Goal: Information Seeking & Learning: Compare options

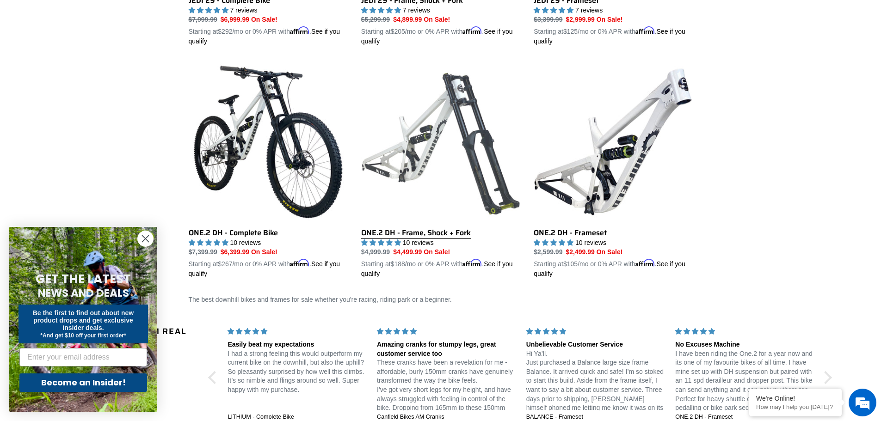
scroll to position [439, 0]
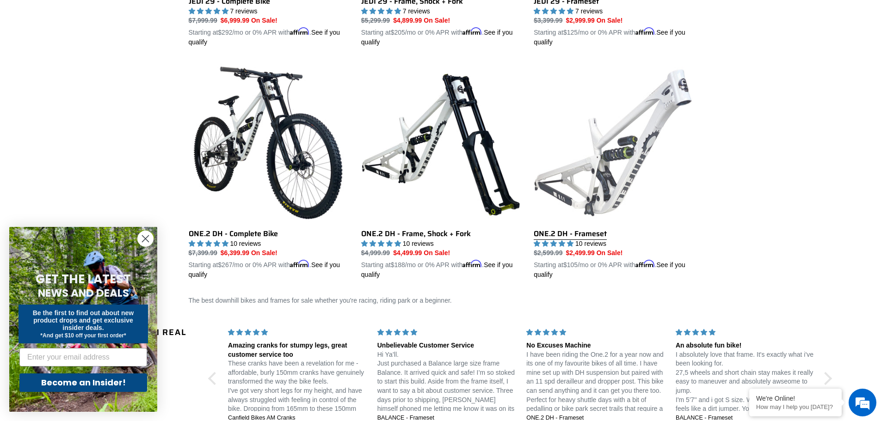
click at [642, 167] on link "ONE.2 DH - Frameset" at bounding box center [613, 171] width 159 height 217
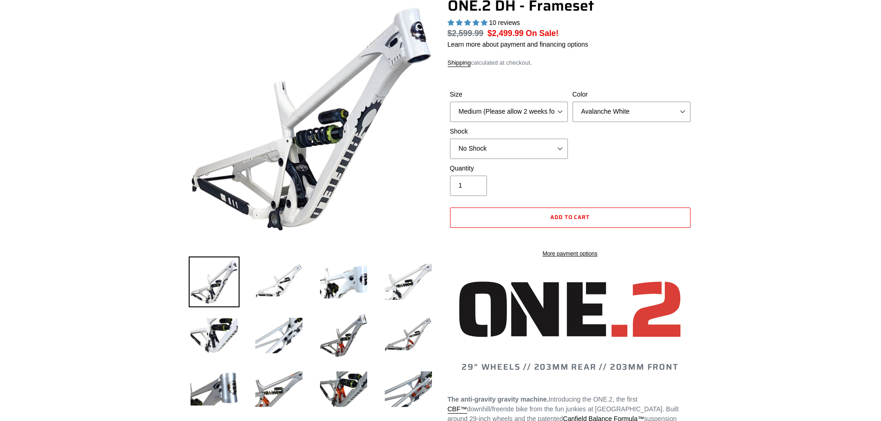
select select "highest-rating"
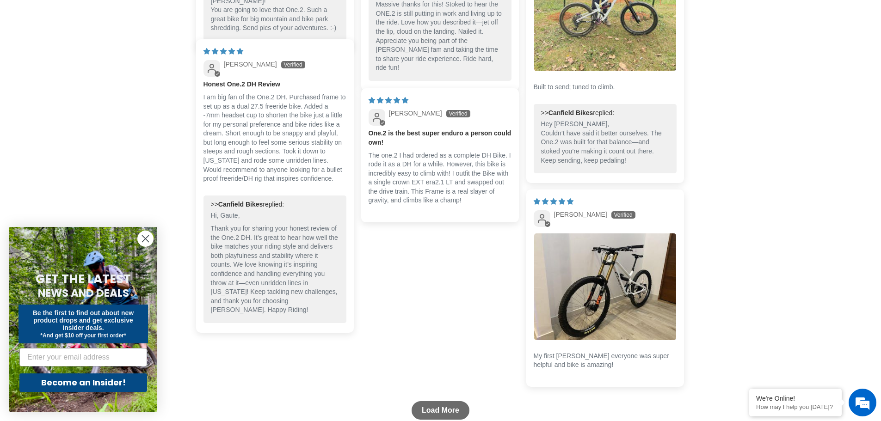
scroll to position [2313, 0]
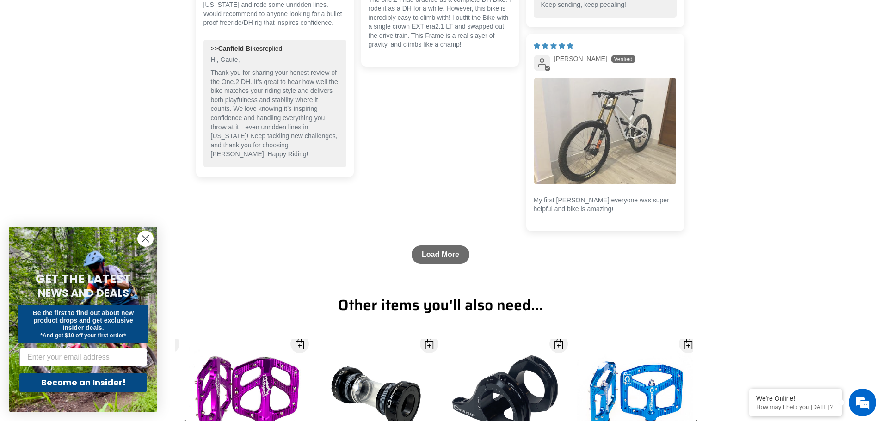
click at [600, 121] on img "Link to user picture 1" at bounding box center [605, 131] width 142 height 107
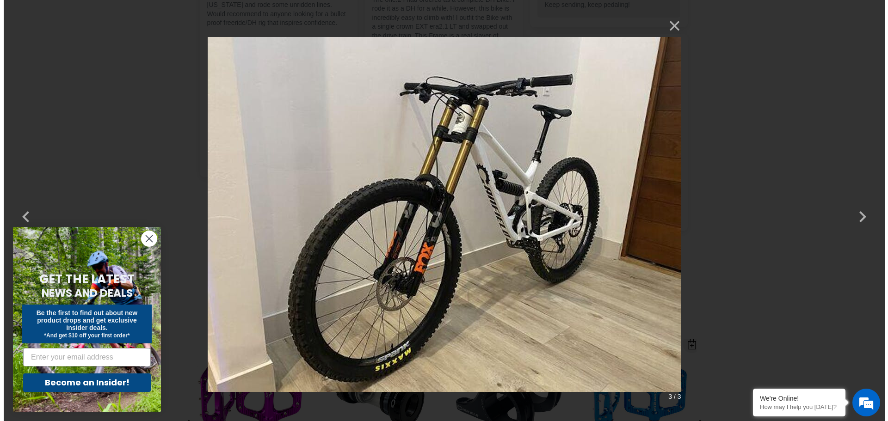
scroll to position [0, 0]
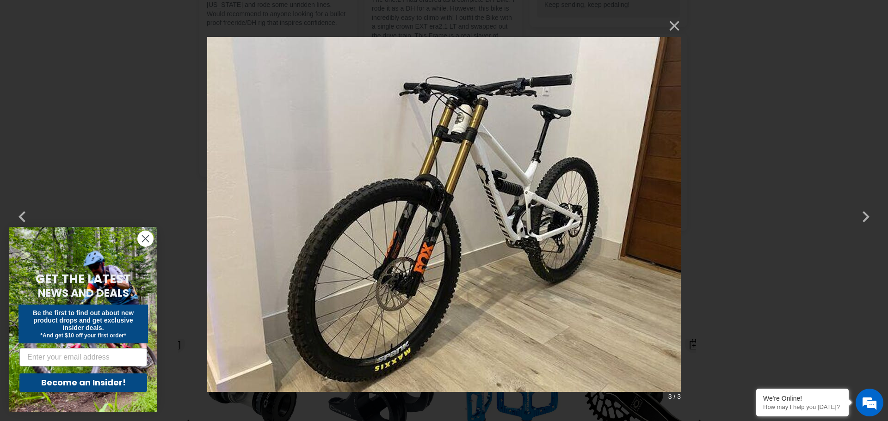
click at [751, 92] on div "× 3 / 3 Loading..." at bounding box center [444, 210] width 888 height 421
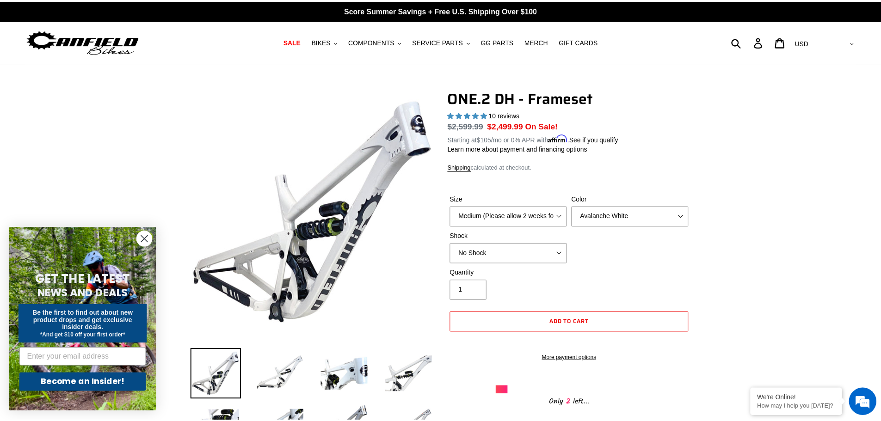
scroll to position [2313, 0]
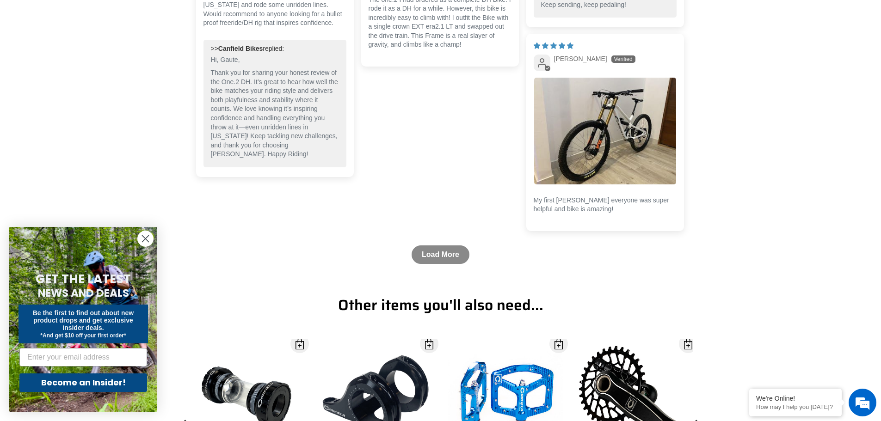
click at [433, 254] on link "Load More" at bounding box center [441, 255] width 58 height 19
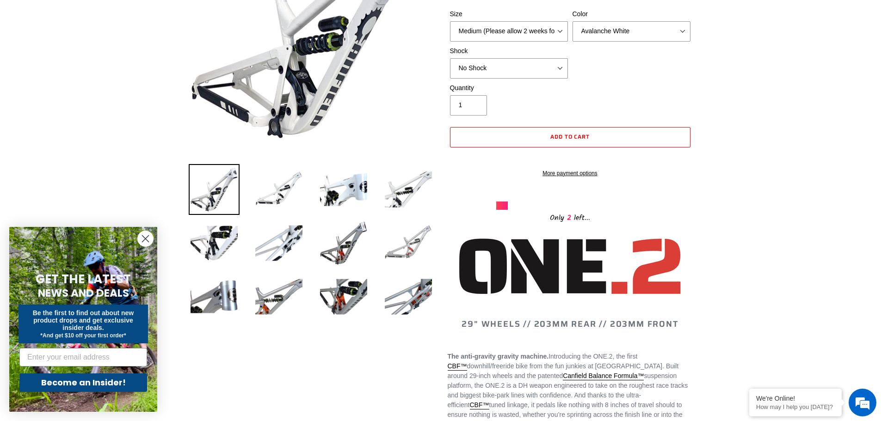
scroll to position [0, 0]
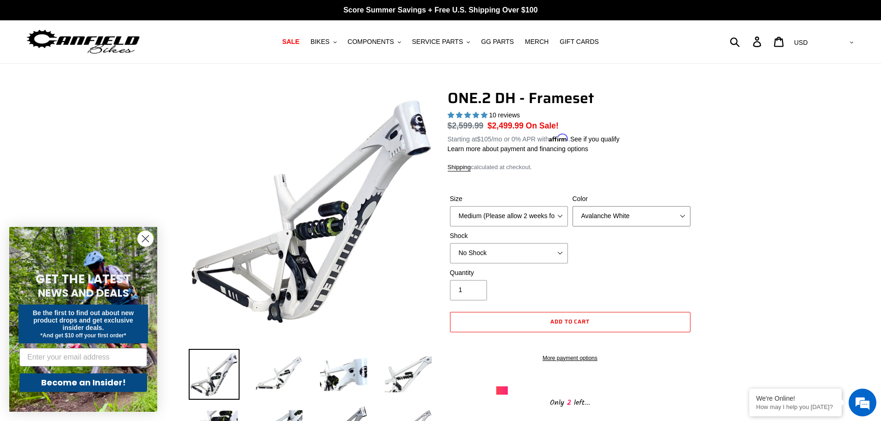
click at [683, 212] on select "Avalanche White Bentonite Grey" at bounding box center [632, 216] width 118 height 20
click at [573, 206] on select "Avalanche White Bentonite Grey" at bounding box center [632, 216] width 118 height 20
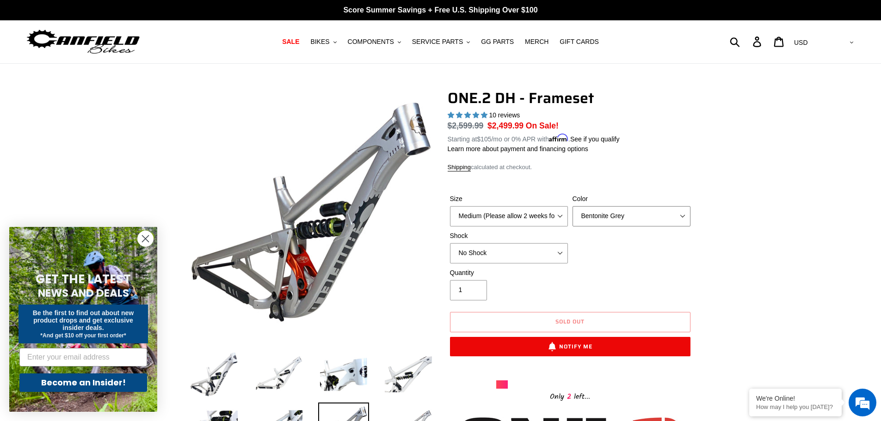
click at [662, 215] on select "Avalanche White Bentonite Grey" at bounding box center [632, 216] width 118 height 20
select select "Avalanche White"
click at [573, 206] on select "Avalanche White Bentonite Grey" at bounding box center [632, 216] width 118 height 20
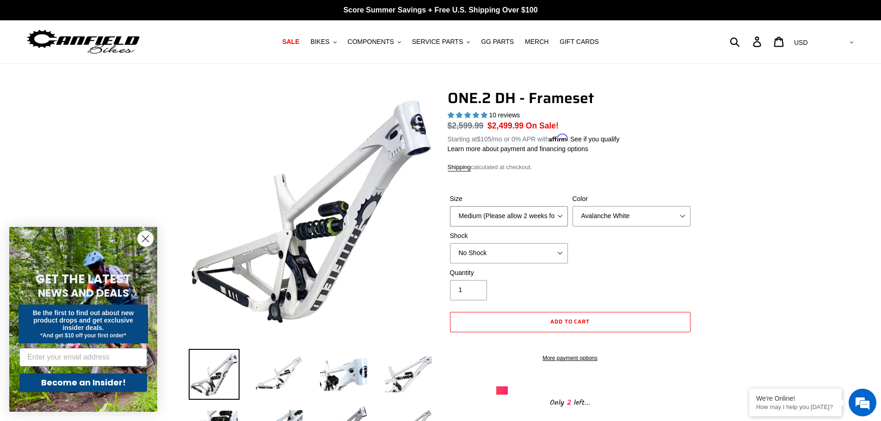
click at [555, 223] on select "Medium (Please allow 2 weeks for delivery) Large (Sold Out)" at bounding box center [509, 216] width 118 height 20
select select "Large (Sold Out)"
click at [450, 206] on select "Medium (Please allow 2 weeks for delivery) Large (Sold Out)" at bounding box center [509, 216] width 118 height 20
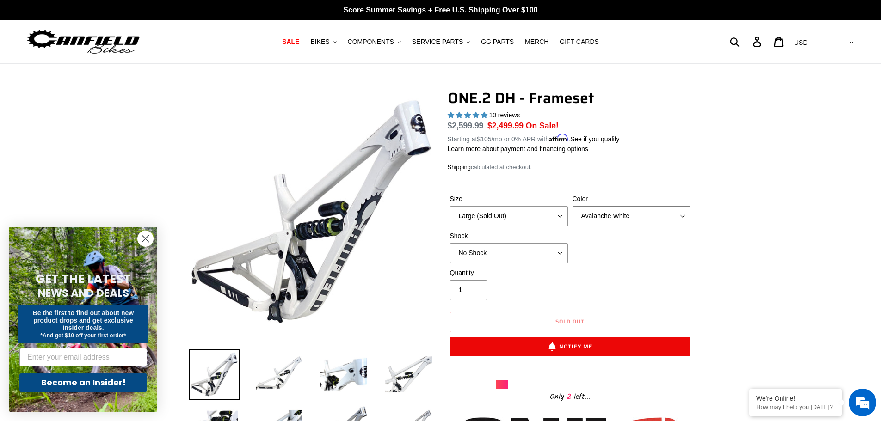
click at [600, 215] on select "Avalanche White Bentonite Grey" at bounding box center [632, 216] width 118 height 20
select select "Bentonite Grey"
click at [573, 206] on select "Avalanche White Bentonite Grey" at bounding box center [632, 216] width 118 height 20
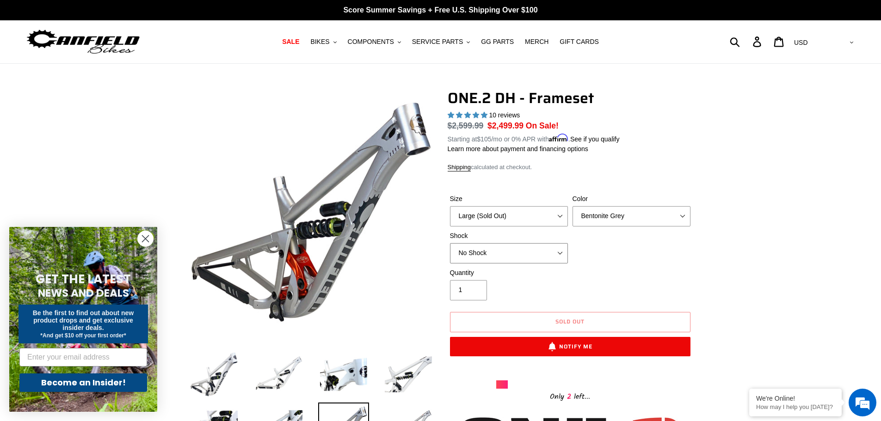
click at [552, 252] on select "No Shock Fox DHX2 Coil RockShox Vivid Coil EXT Storia LOK V3 (Custom Order)" at bounding box center [509, 253] width 118 height 20
select select "RockShox Vivid Coil"
click at [450, 243] on select "No Shock Fox DHX2 Coil RockShox Vivid Coil EXT Storia LOK V3 (Custom Order)" at bounding box center [509, 253] width 118 height 20
click at [546, 255] on select "No Shock Fox DHX2 Coil RockShox Vivid Coil EXT Storia LOK V3 (Custom Order)" at bounding box center [509, 253] width 118 height 20
click at [603, 286] on div "Quantity 1" at bounding box center [570, 286] width 245 height 37
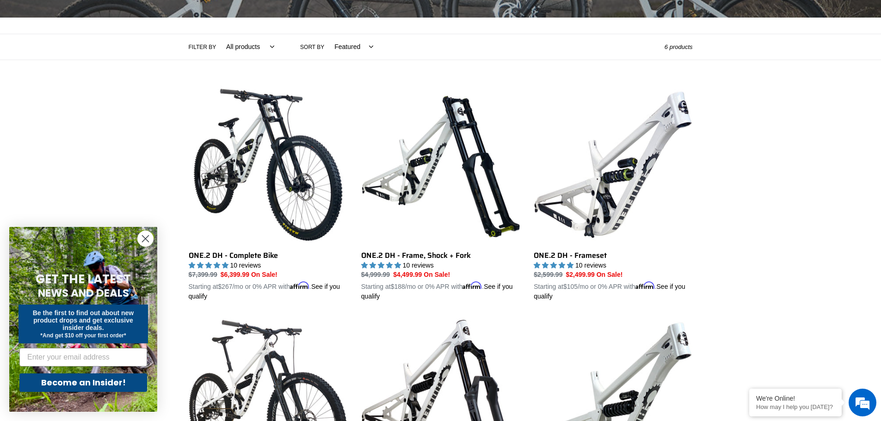
click at [149, 234] on circle "Close dialog" at bounding box center [145, 238] width 15 height 15
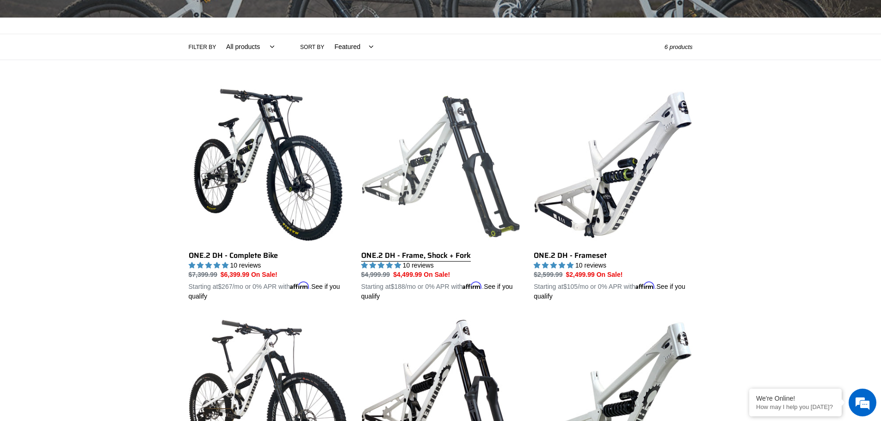
click at [463, 156] on link "ONE.2 DH - Frame, Shock + Fork" at bounding box center [440, 194] width 159 height 217
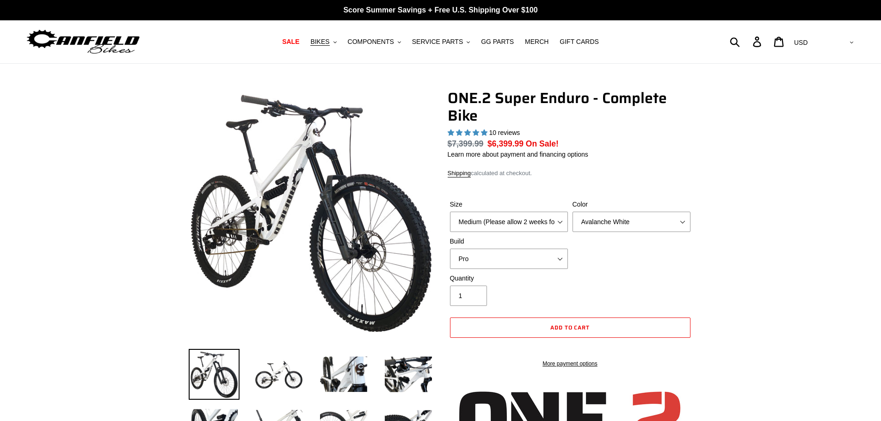
select select "highest-rating"
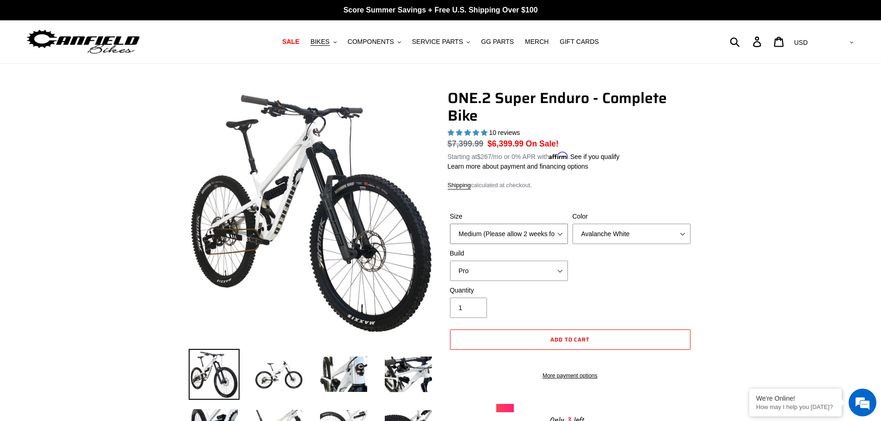
click at [509, 234] on select "Medium (Please allow 2 weeks for delivery) Large (Sold Out)" at bounding box center [509, 234] width 118 height 20
select select "Large (Sold Out)"
click at [450, 224] on select "Medium (Please allow 2 weeks for delivery) Large (Sold Out)" at bounding box center [509, 234] width 118 height 20
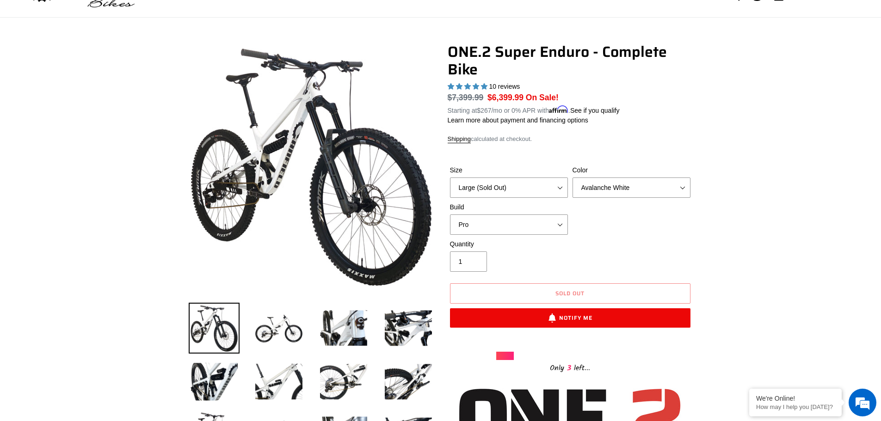
click at [506, 87] on span "10 reviews" at bounding box center [504, 86] width 31 height 7
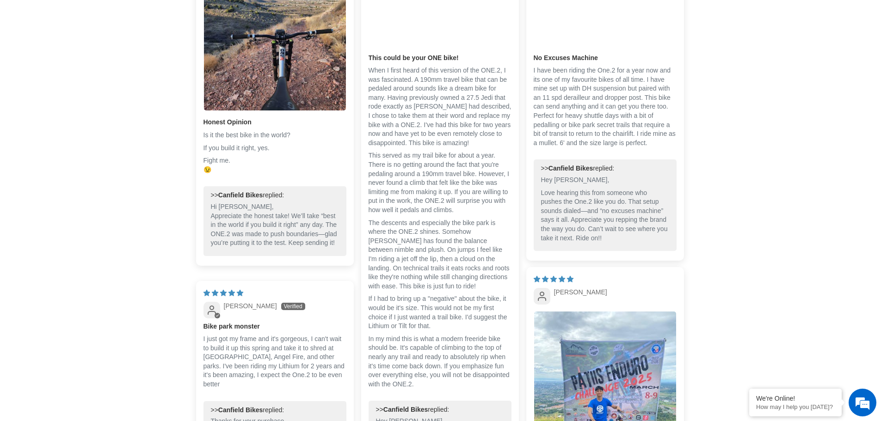
scroll to position [1943, 0]
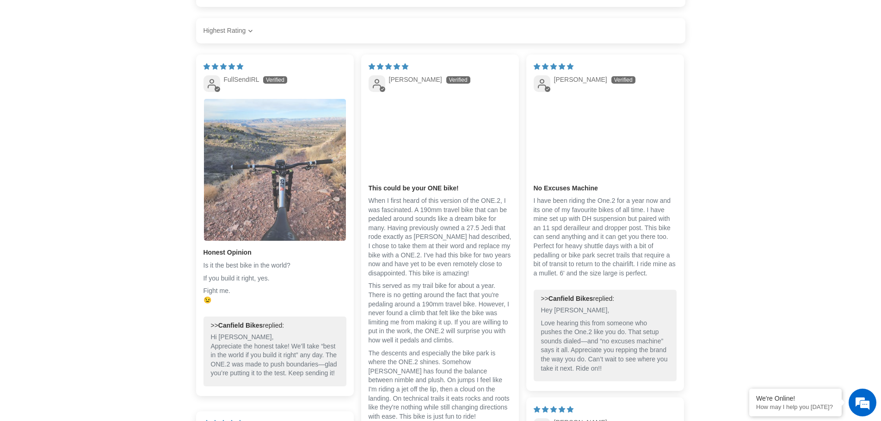
click at [293, 199] on img "Link to user picture 1" at bounding box center [275, 170] width 142 height 142
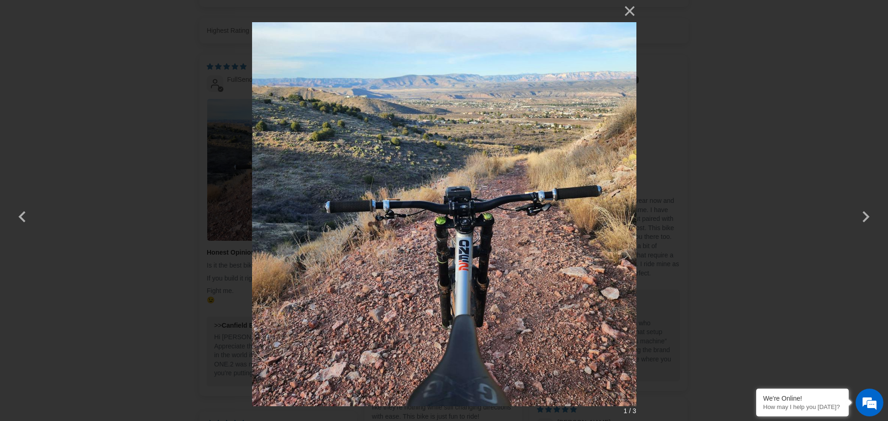
click at [731, 187] on div "× 1 / 3 Loading..." at bounding box center [444, 210] width 888 height 421
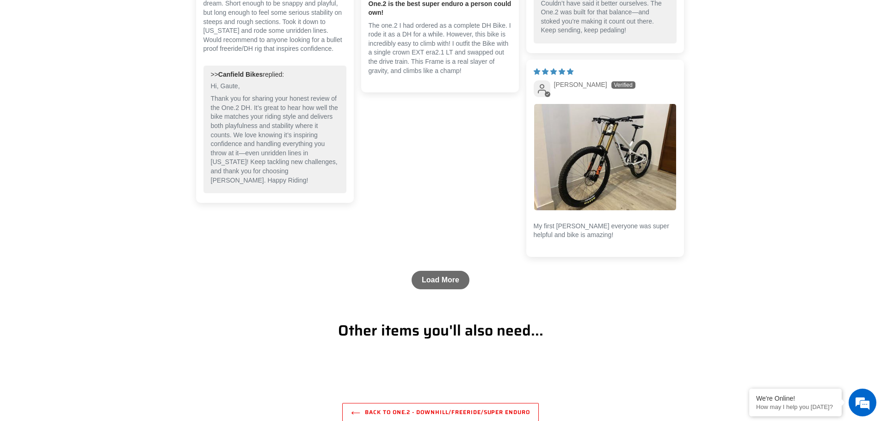
scroll to position [2544, 0]
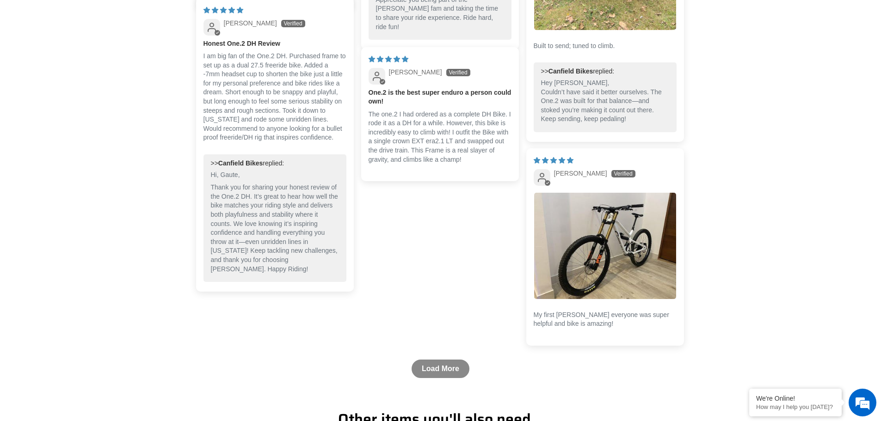
click at [459, 376] on link "Load More" at bounding box center [441, 369] width 58 height 19
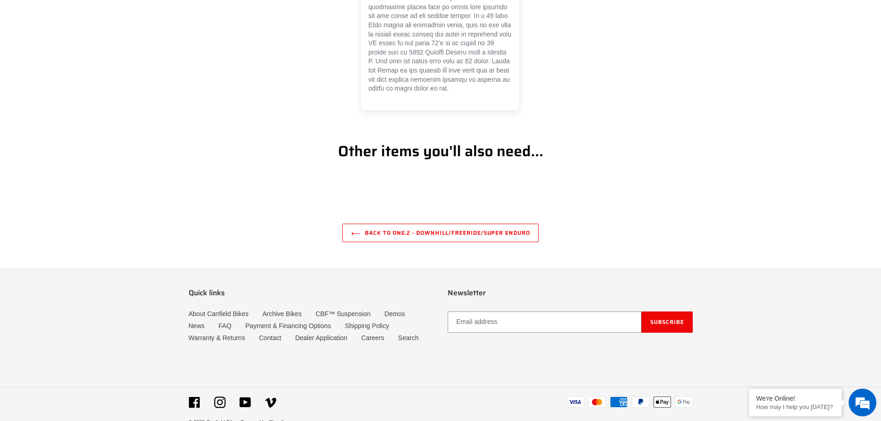
scroll to position [3067, 0]
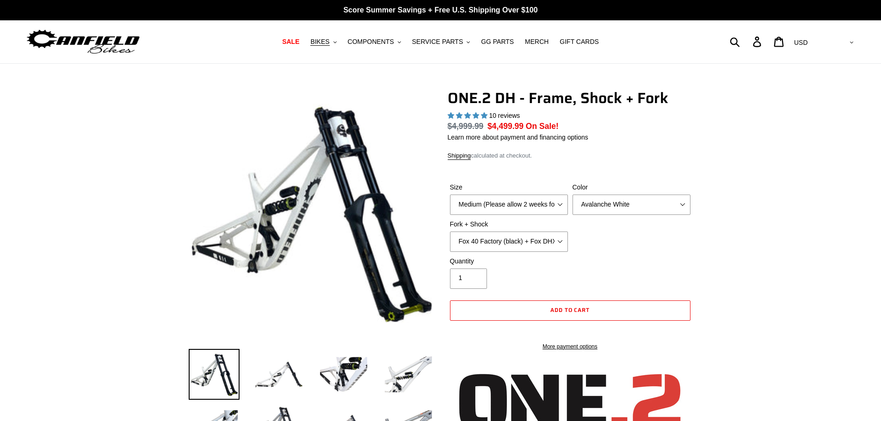
select select "highest-rating"
click at [528, 201] on select "Medium (Please allow 2 weeks for delivery) Large (Sold Out)" at bounding box center [509, 204] width 118 height 20
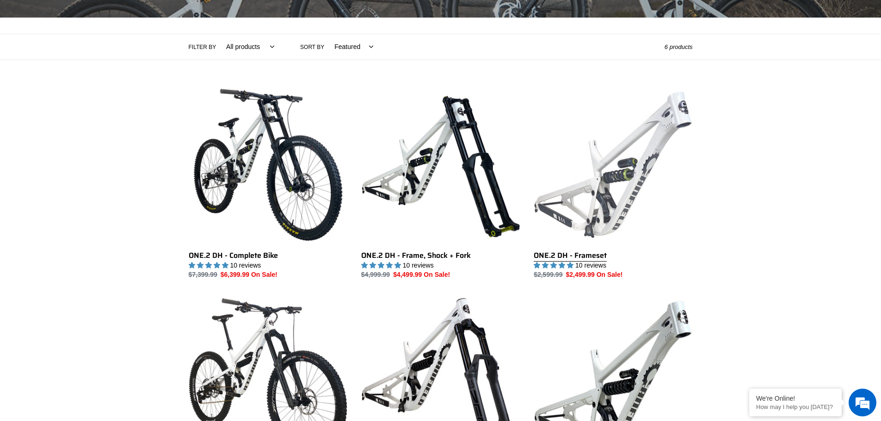
click at [619, 179] on link "ONE.2 DH - Frameset" at bounding box center [613, 183] width 159 height 195
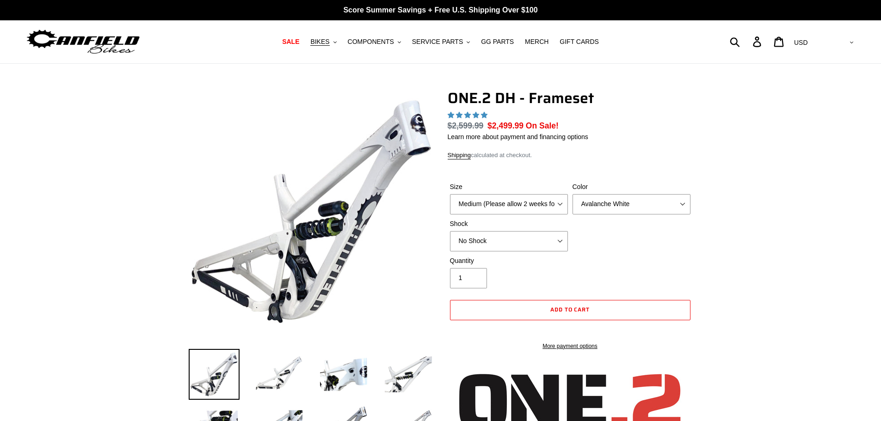
select select "highest-rating"
click at [518, 196] on select "Medium (Please allow 2 weeks for delivery) Large (Sold Out)" at bounding box center [509, 204] width 118 height 20
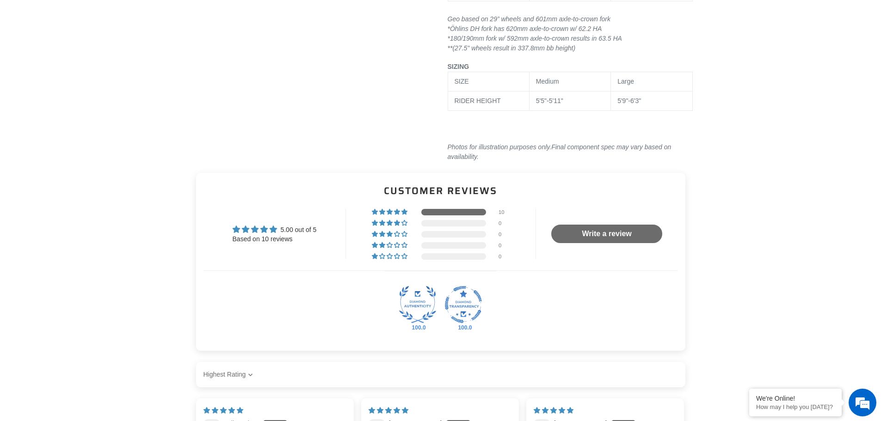
scroll to position [1249, 0]
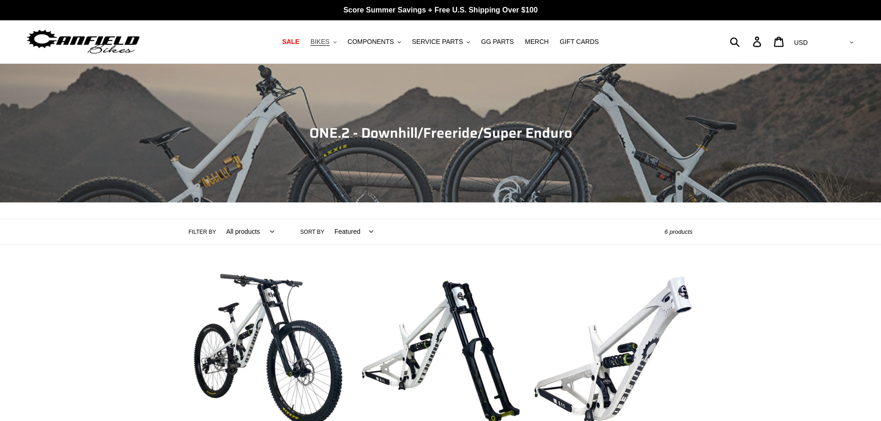
drag, startPoint x: 0, startPoint y: 0, endPoint x: 336, endPoint y: 43, distance: 339.0
click at [329, 43] on span "BIKES" at bounding box center [319, 42] width 19 height 8
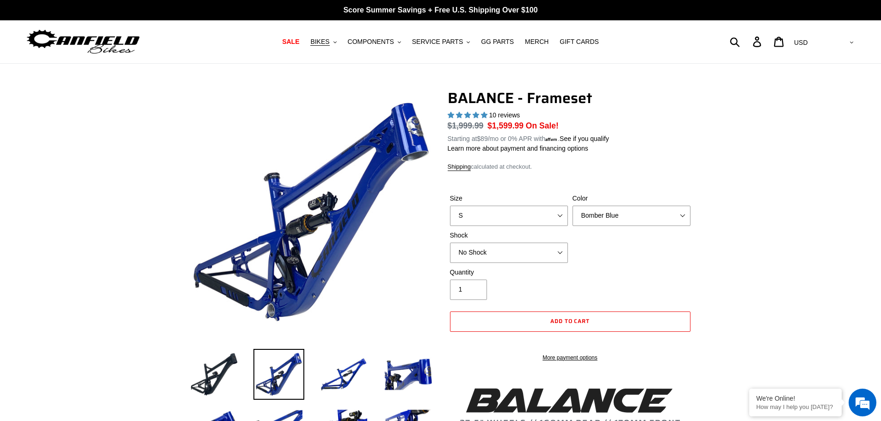
select select "highest-rating"
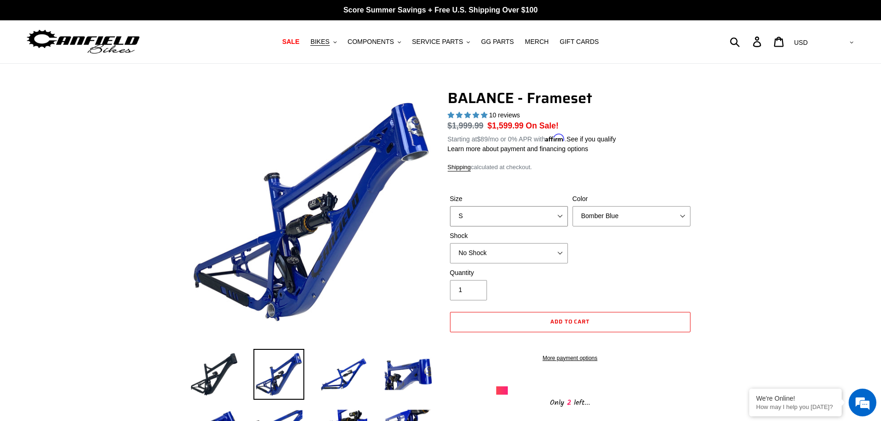
click at [536, 213] on select "S M L XL" at bounding box center [509, 216] width 118 height 20
select select "L"
click at [450, 206] on select "S M L XL" at bounding box center [509, 216] width 118 height 20
click at [625, 212] on select "Bomber Blue Goat's Blood Stealth Black" at bounding box center [632, 216] width 118 height 20
select select "Stealth Black"
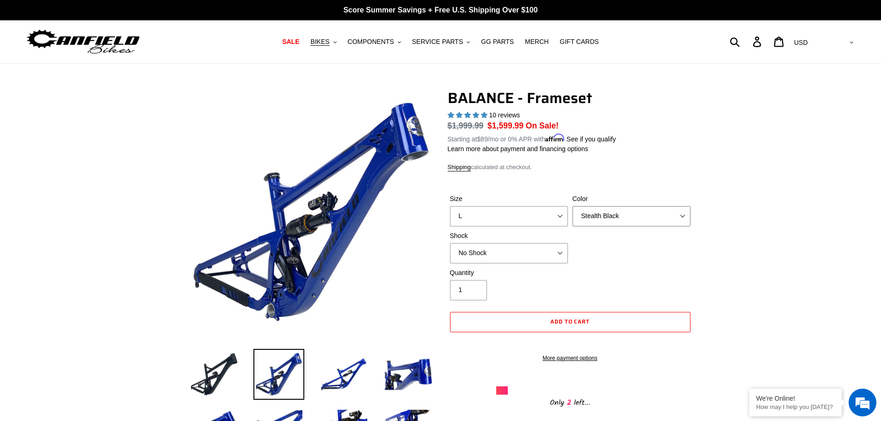
click at [573, 206] on select "Bomber Blue Goat's Blood Stealth Black" at bounding box center [632, 216] width 118 height 20
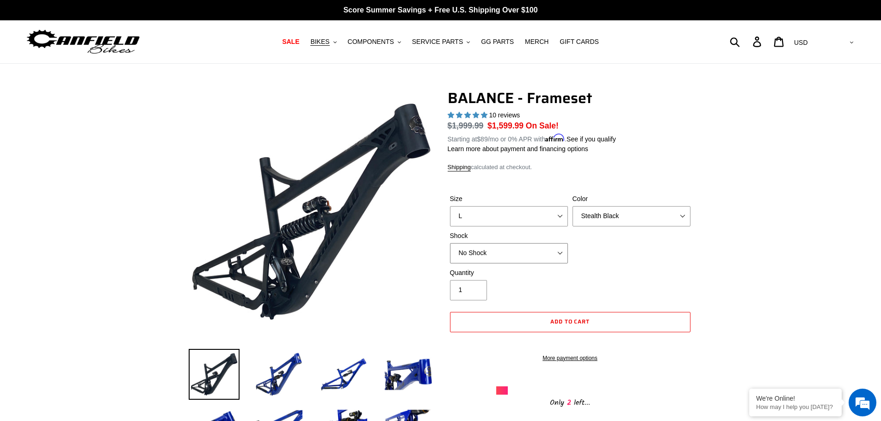
click at [534, 252] on select "No Shock Cane Creek Kitsuma Air Öhlins TTX2 Air EXT Storia V3-S" at bounding box center [509, 253] width 118 height 20
click at [450, 243] on select "No Shock Cane Creek Kitsuma Air Öhlins TTX2 Air EXT Storia V3-S" at bounding box center [509, 253] width 118 height 20
click at [537, 256] on select "No Shock Cane Creek Kitsuma Air Öhlins TTX2 Air EXT Storia V3-S" at bounding box center [509, 253] width 118 height 20
click at [450, 243] on select "No Shock Cane Creek Kitsuma Air Öhlins TTX2 Air EXT Storia V3-S" at bounding box center [509, 253] width 118 height 20
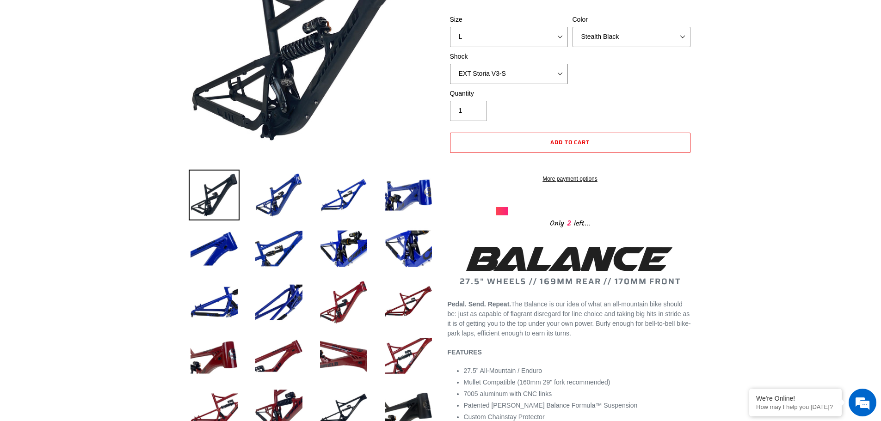
scroll to position [185, 0]
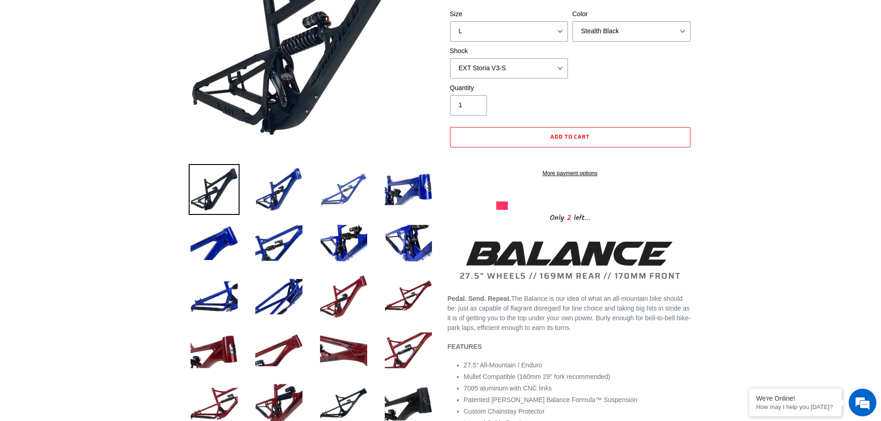
click at [347, 194] on img at bounding box center [343, 189] width 51 height 51
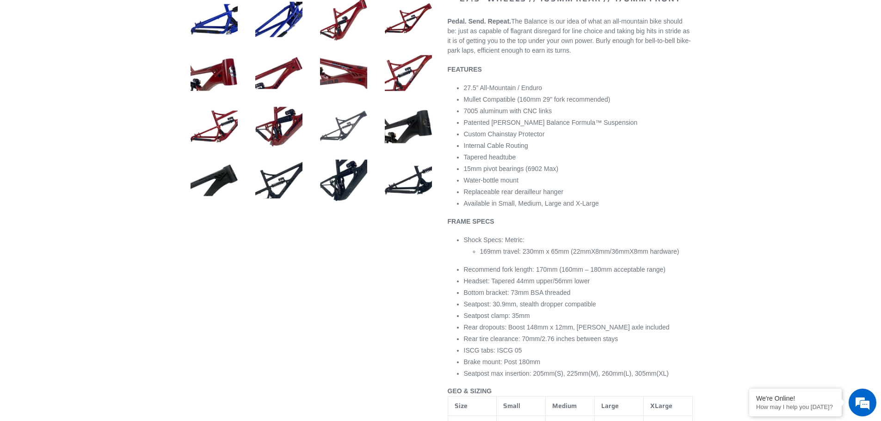
click at [337, 133] on img at bounding box center [343, 126] width 51 height 51
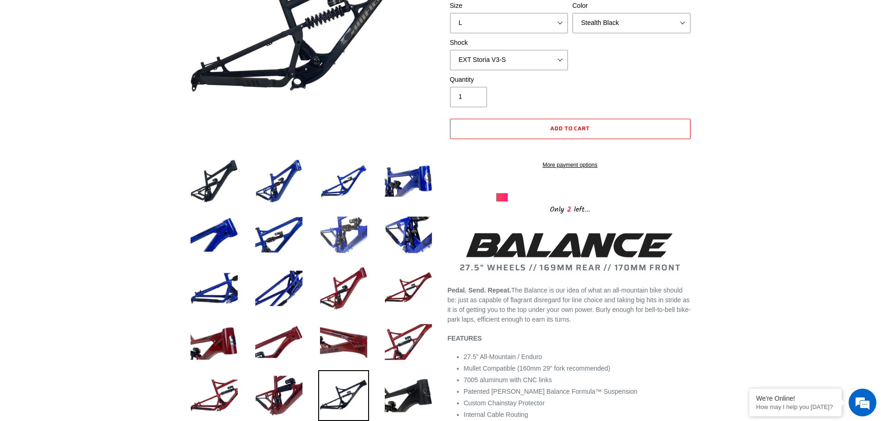
scroll to position [46, 0]
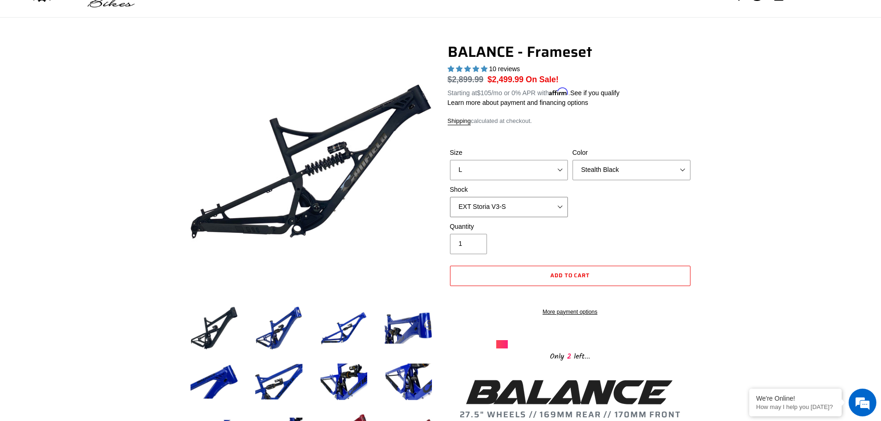
click at [549, 202] on select "No Shock Cane Creek Kitsuma Air Öhlins TTX2 Air EXT Storia V3-S" at bounding box center [509, 207] width 118 height 20
click at [450, 197] on select "No Shock Cane Creek Kitsuma Air Öhlins TTX2 Air EXT Storia V3-S" at bounding box center [509, 207] width 118 height 20
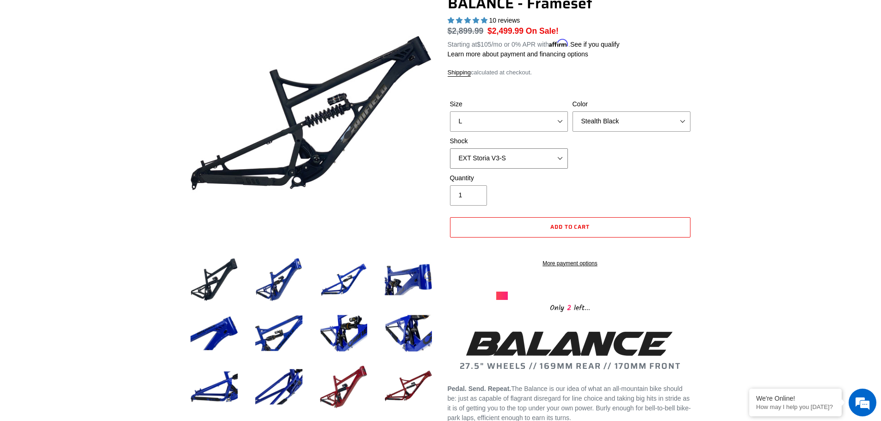
scroll to position [139, 0]
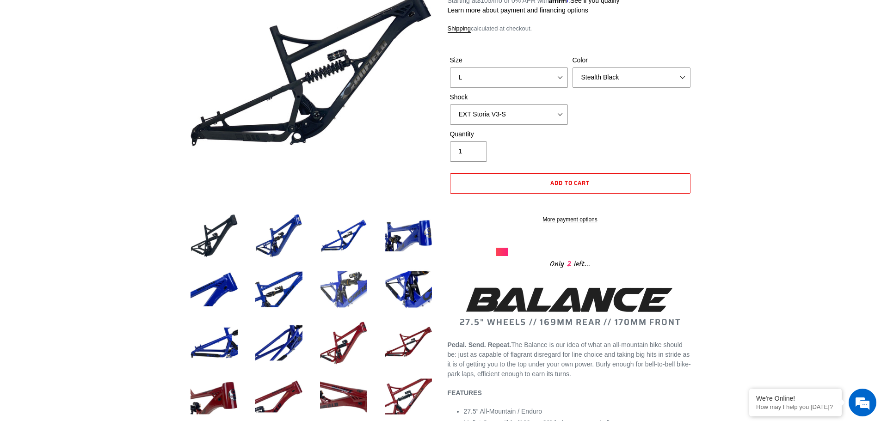
click at [354, 287] on img at bounding box center [343, 289] width 51 height 51
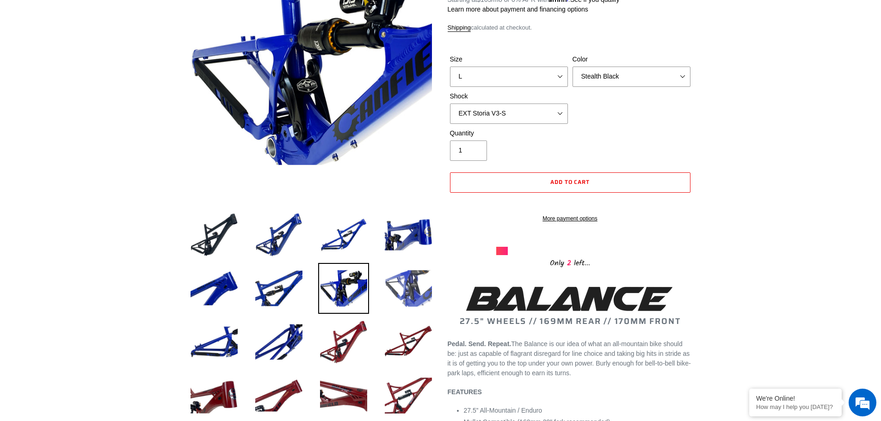
scroll to position [185, 0]
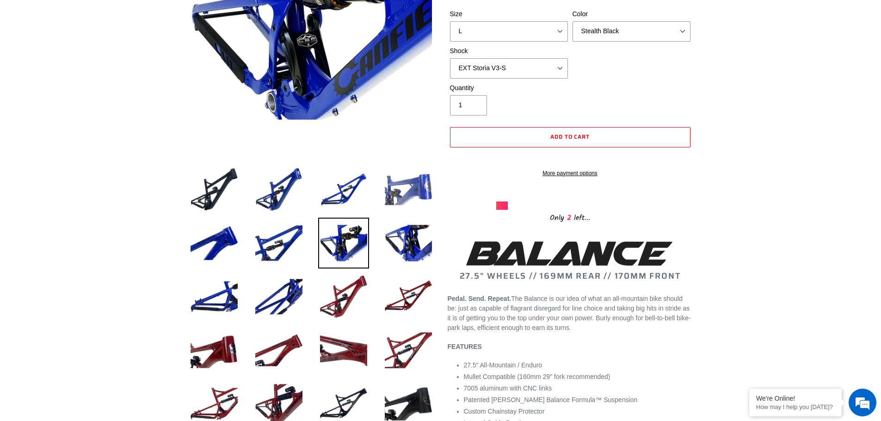
click at [407, 192] on img at bounding box center [408, 189] width 51 height 51
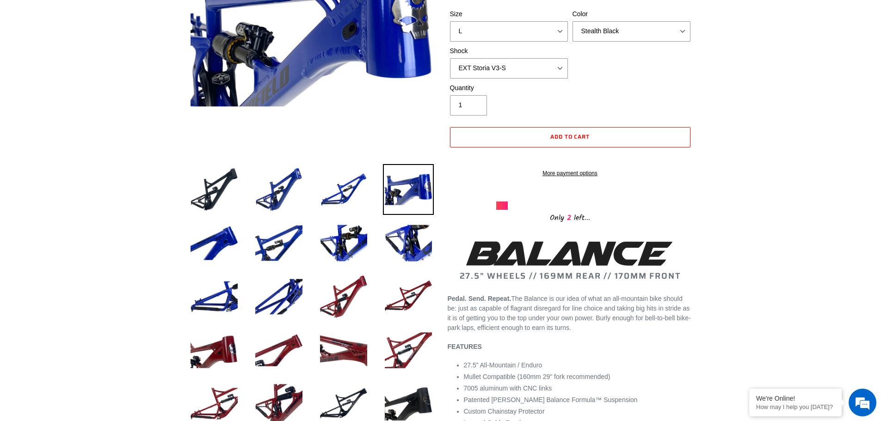
scroll to position [0, 0]
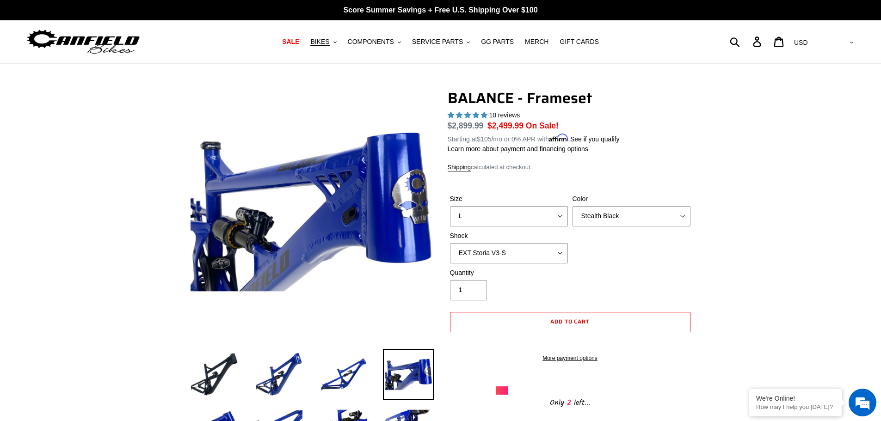
click at [515, 117] on span "10 reviews" at bounding box center [504, 114] width 31 height 7
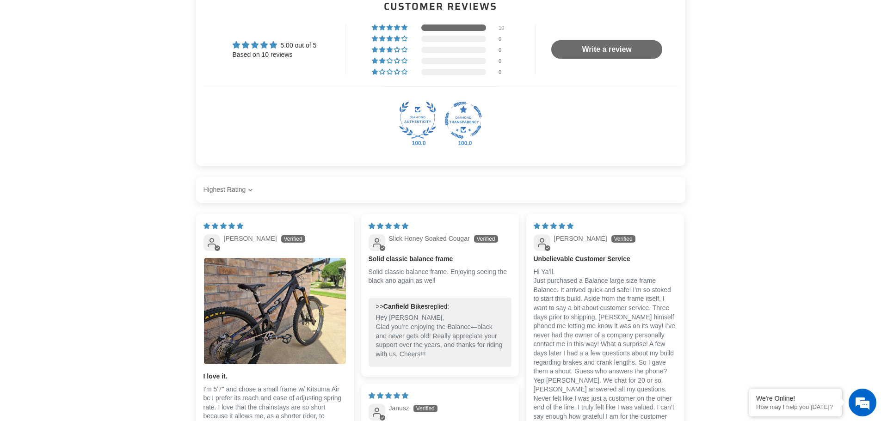
scroll to position [1573, 0]
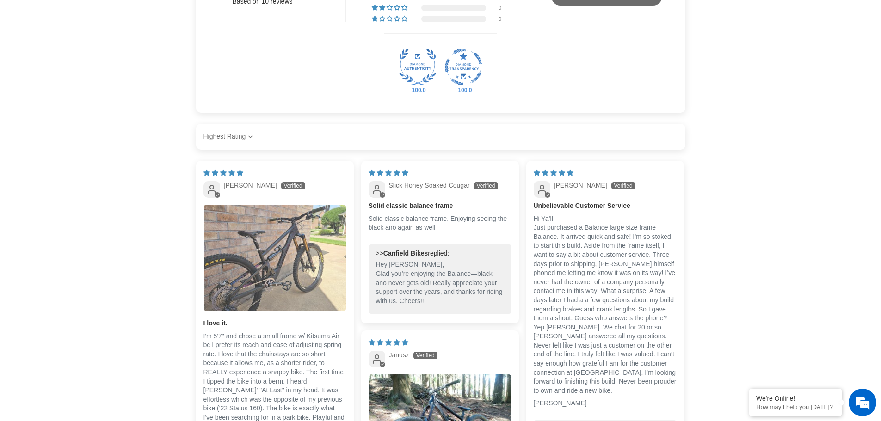
click at [282, 284] on img "Link to user picture 1" at bounding box center [275, 258] width 142 height 106
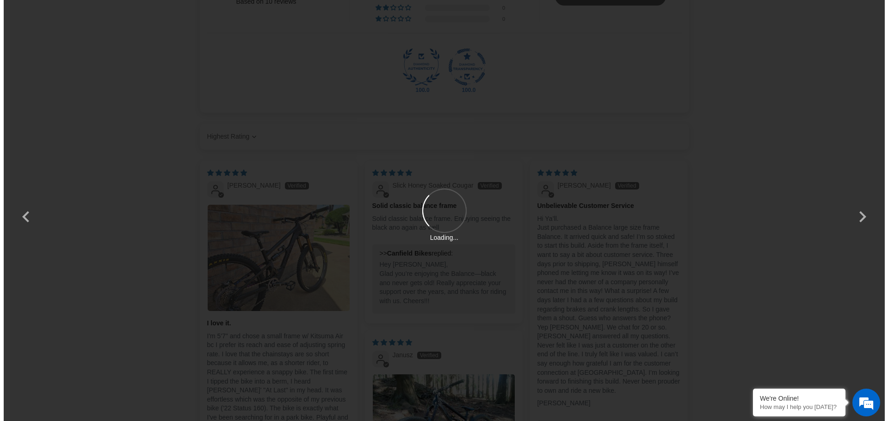
scroll to position [0, 0]
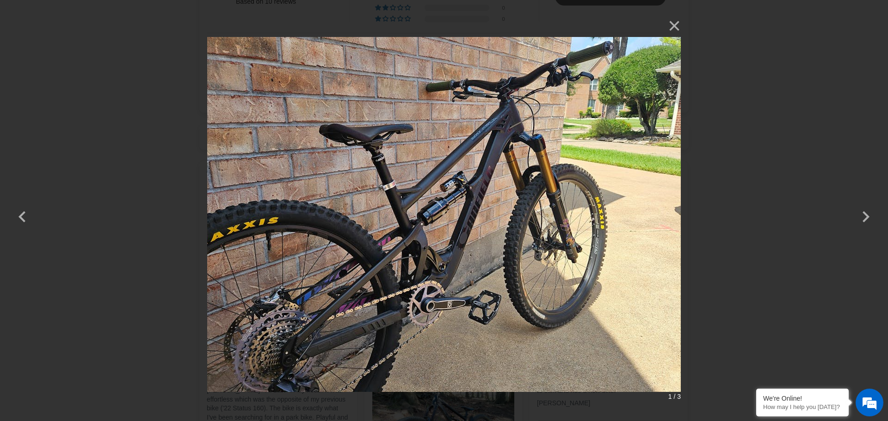
click at [742, 129] on div "× 1 / 3 Loading..." at bounding box center [444, 210] width 888 height 421
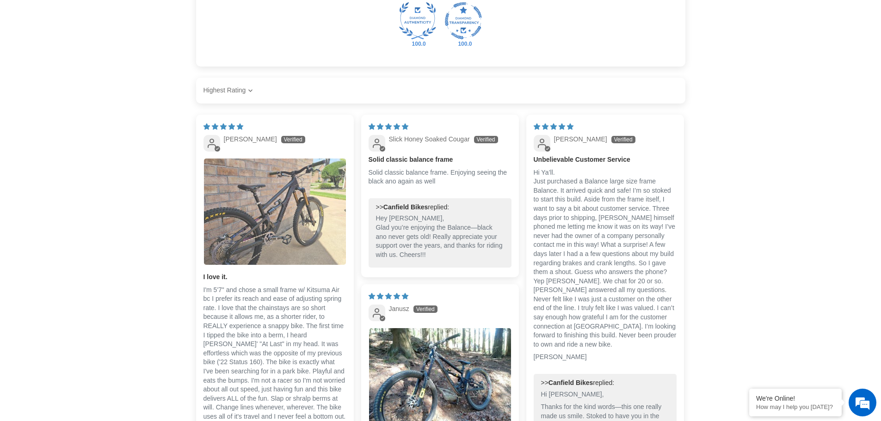
scroll to position [1758, 0]
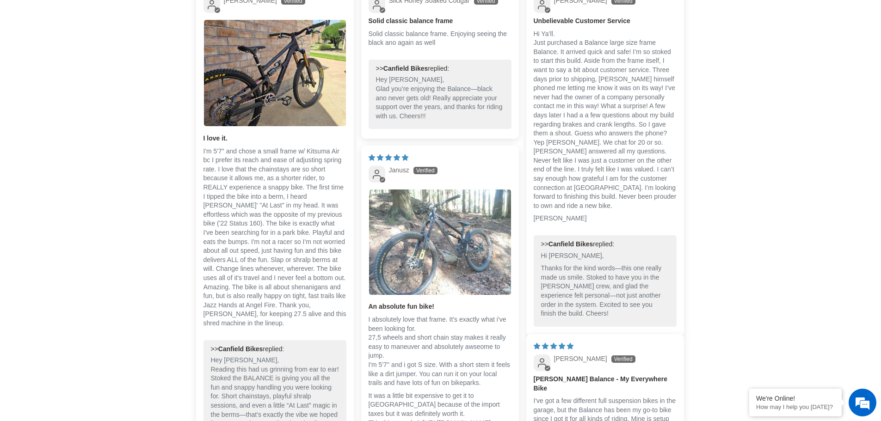
click at [432, 242] on img "Link to user picture 1" at bounding box center [440, 242] width 142 height 105
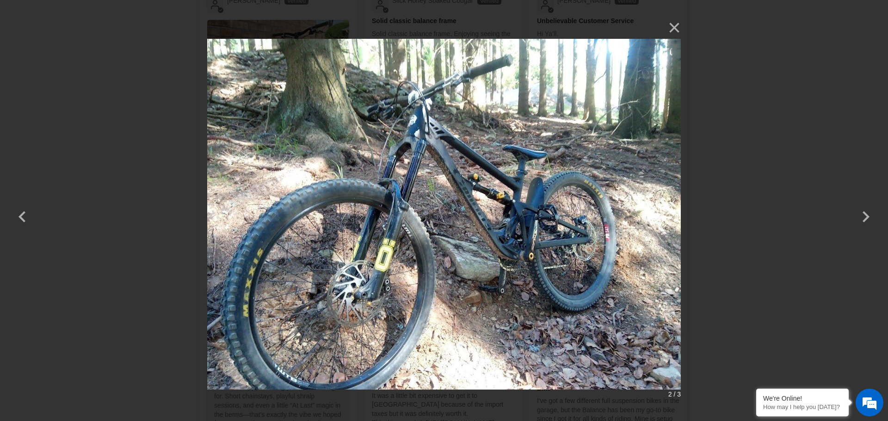
click at [778, 144] on div "× 2 / 3" at bounding box center [444, 210] width 888 height 421
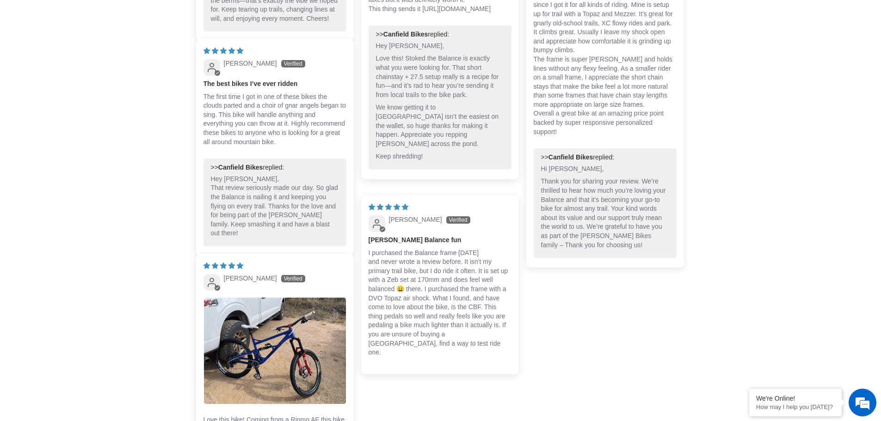
scroll to position [2446, 0]
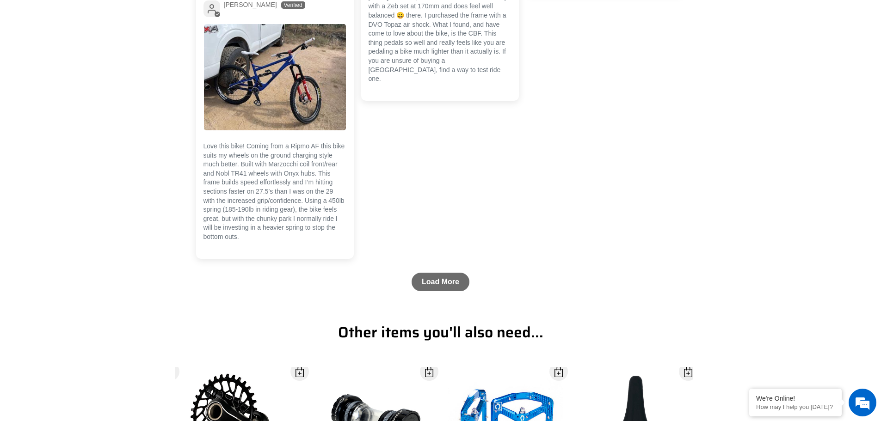
click at [445, 290] on link "Load More" at bounding box center [441, 282] width 58 height 19
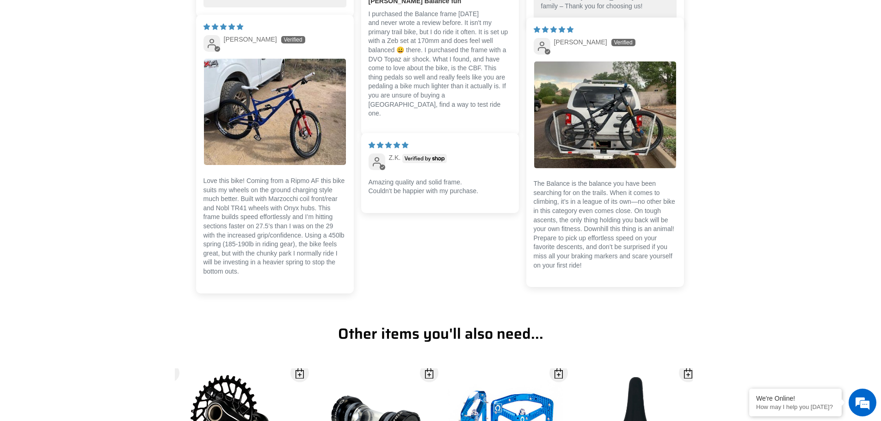
scroll to position [2354, 0]
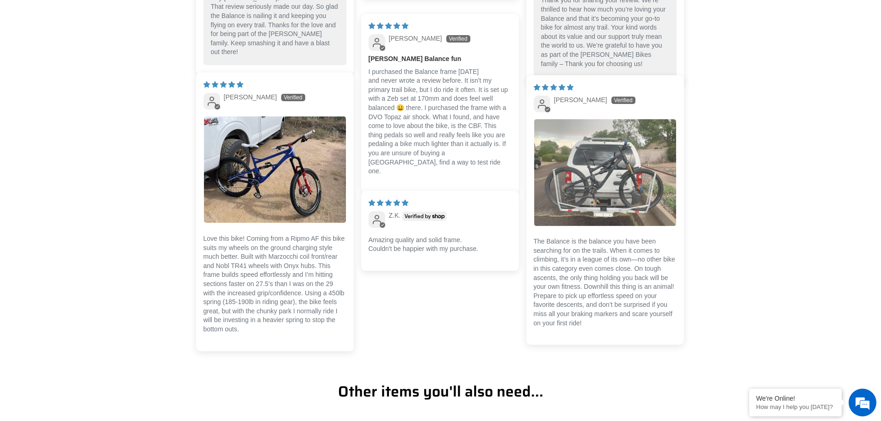
click at [628, 190] on img "Link to user picture 1" at bounding box center [605, 172] width 142 height 107
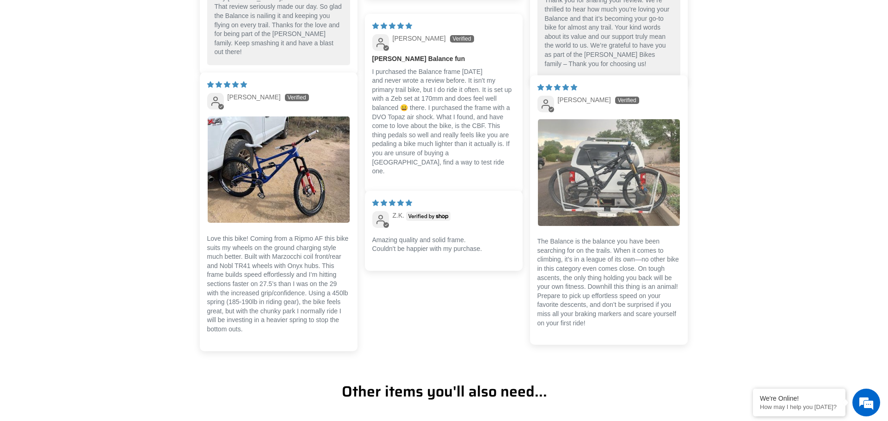
scroll to position [0, 0]
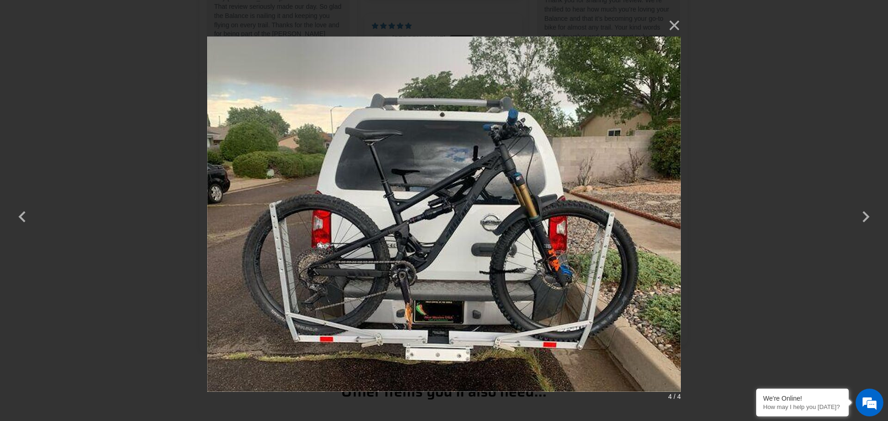
click at [742, 143] on div "× 4 / 4" at bounding box center [444, 210] width 888 height 421
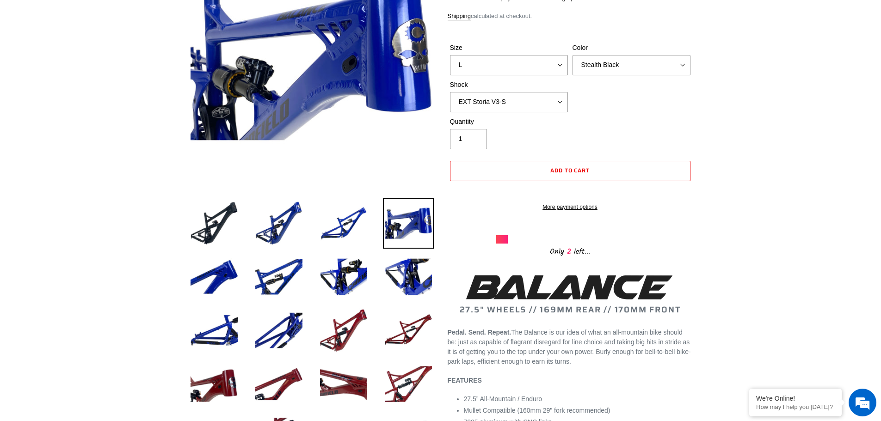
scroll to position [231, 0]
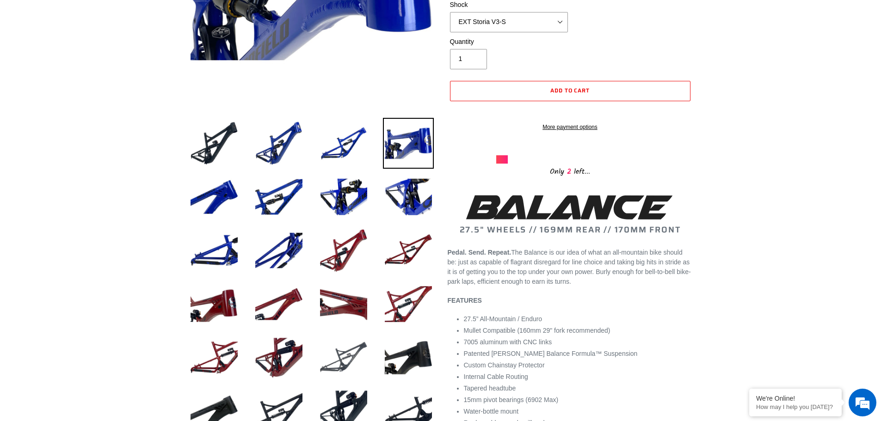
click at [338, 353] on img at bounding box center [343, 358] width 51 height 51
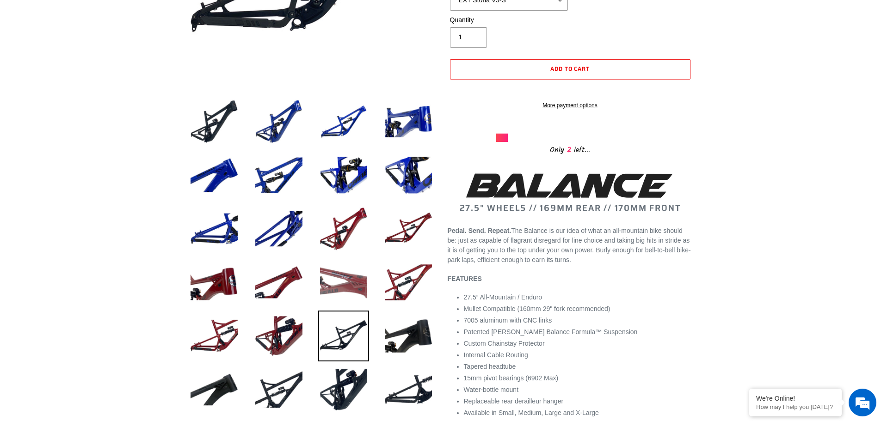
scroll to position [185, 0]
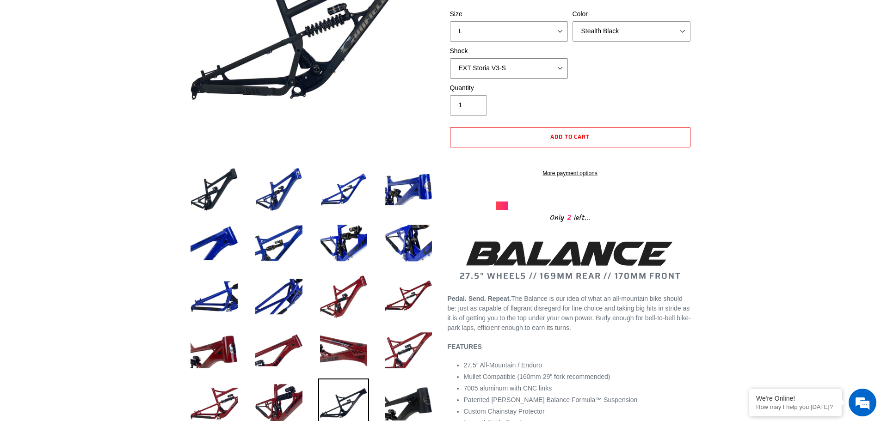
click at [516, 65] on select "No Shock Cane Creek Kitsuma Air Öhlins TTX2 Air EXT Storia V3-S" at bounding box center [509, 68] width 118 height 20
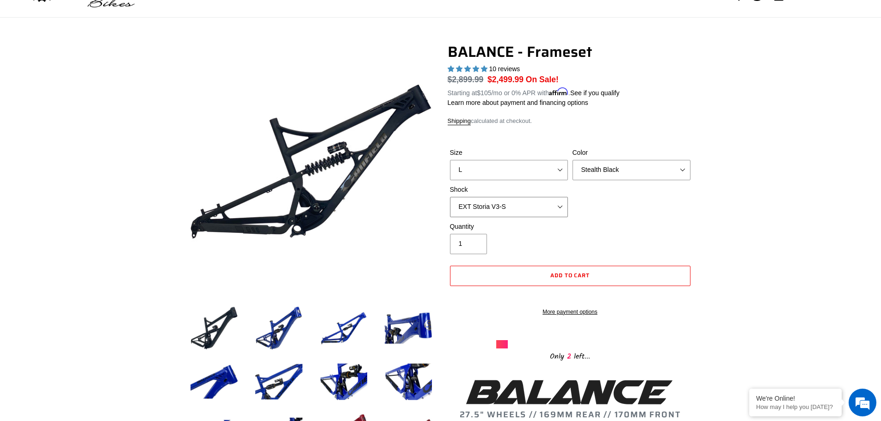
click at [506, 206] on select "No Shock Cane Creek Kitsuma Air Öhlins TTX2 Air EXT Storia V3-S" at bounding box center [509, 207] width 118 height 20
click at [450, 197] on select "No Shock Cane Creek Kitsuma Air Öhlins TTX2 Air EXT Storia V3-S" at bounding box center [509, 207] width 118 height 20
click at [530, 205] on select "No Shock Cane Creek Kitsuma Air Öhlins TTX2 Air EXT Storia V3-S" at bounding box center [509, 207] width 118 height 20
click at [450, 197] on select "No Shock Cane Creek Kitsuma Air Öhlins TTX2 Air EXT Storia V3-S" at bounding box center [509, 207] width 118 height 20
click at [545, 204] on select "No Shock Cane Creek Kitsuma Air Öhlins TTX2 Air EXT Storia V3-S" at bounding box center [509, 207] width 118 height 20
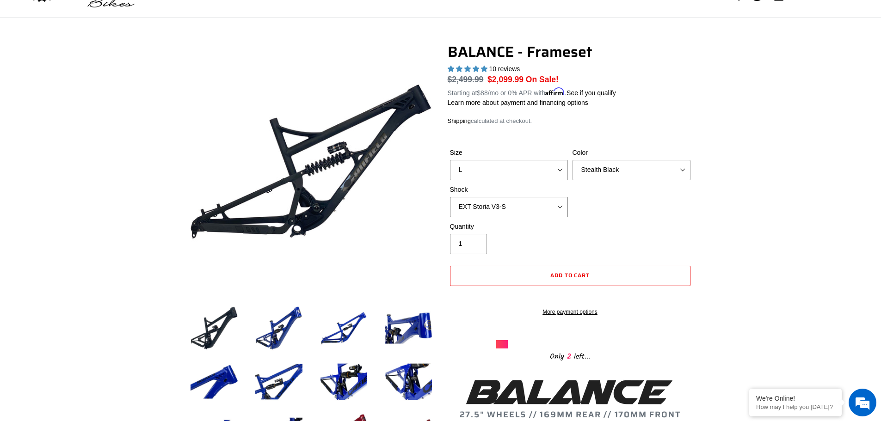
click at [450, 197] on select "No Shock Cane Creek Kitsuma Air Öhlins TTX2 Air EXT Storia V3-S" at bounding box center [509, 207] width 118 height 20
click at [280, 326] on img at bounding box center [279, 328] width 51 height 51
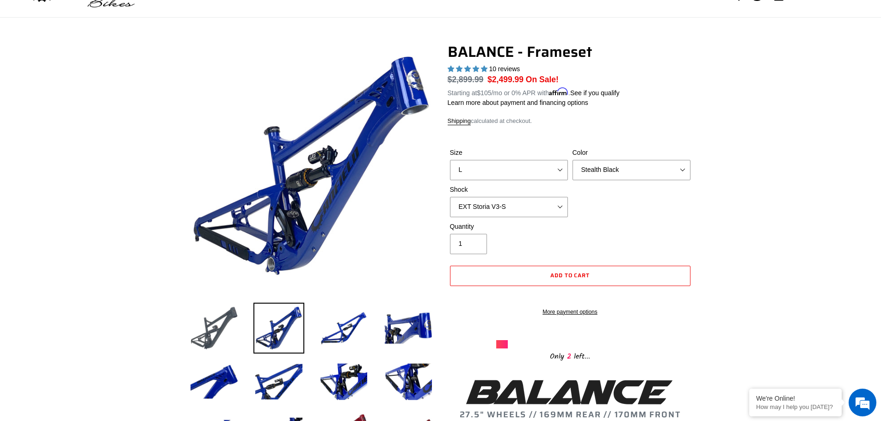
click at [211, 328] on img at bounding box center [214, 328] width 51 height 51
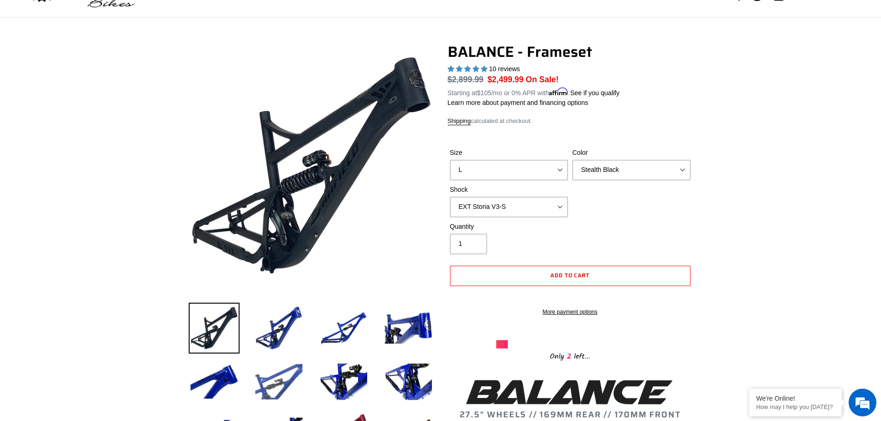
click at [293, 385] on img at bounding box center [279, 382] width 51 height 51
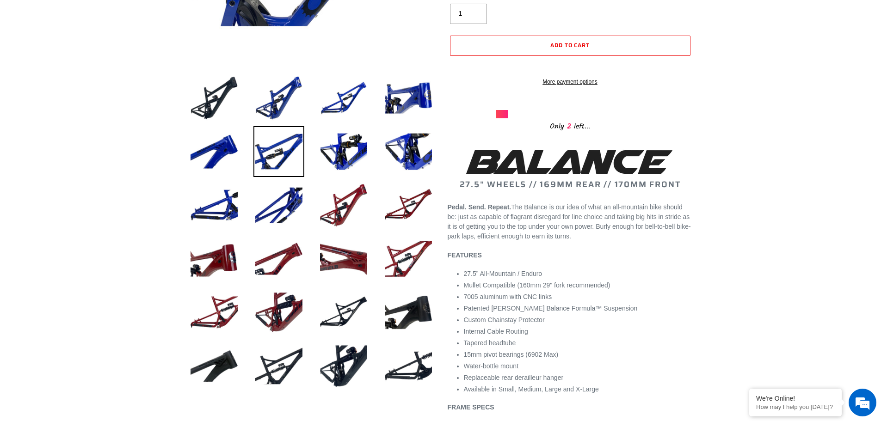
scroll to position [278, 0]
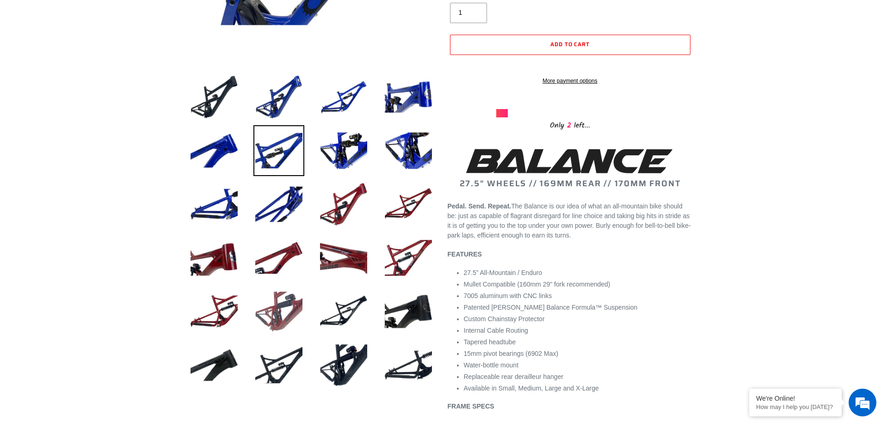
click at [296, 307] on img at bounding box center [279, 311] width 51 height 51
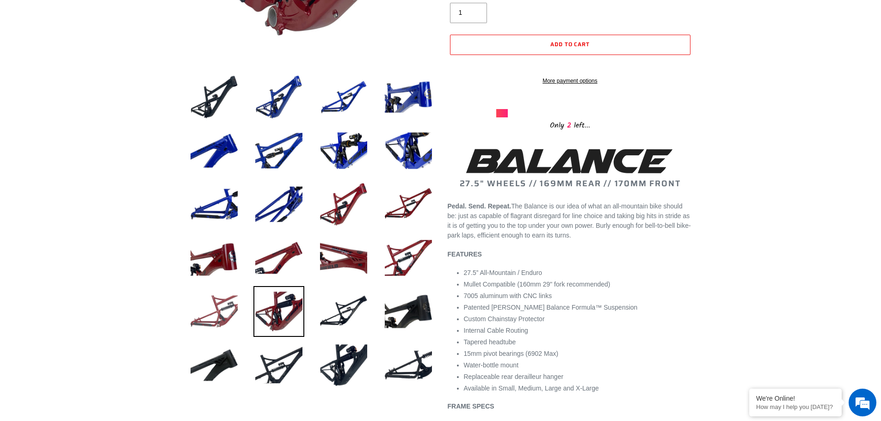
click at [211, 308] on img at bounding box center [214, 311] width 51 height 51
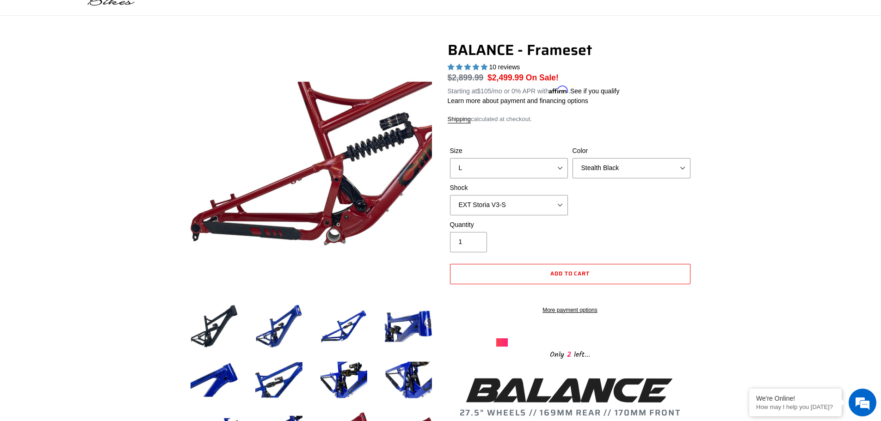
scroll to position [46, 0]
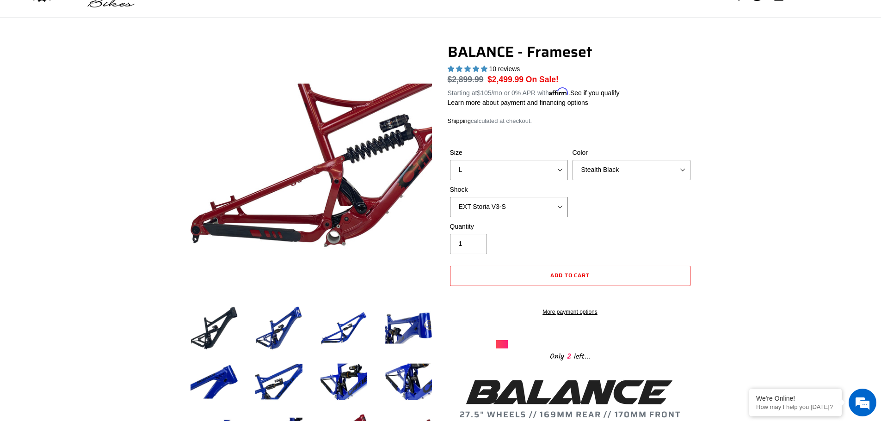
click at [531, 204] on select "No Shock Cane Creek Kitsuma Air Öhlins TTX2 Air EXT Storia V3-S" at bounding box center [509, 207] width 118 height 20
select select "Cane Creek Kitsuma Air"
click at [450, 197] on select "No Shock Cane Creek Kitsuma Air Öhlins TTX2 Air EXT Storia V3-S" at bounding box center [509, 207] width 118 height 20
click at [558, 208] on select "No Shock Cane Creek Kitsuma Air Öhlins TTX2 Air EXT Storia V3-S" at bounding box center [509, 207] width 118 height 20
click at [557, 210] on select "No Shock Cane Creek Kitsuma Air Öhlins TTX2 Air EXT Storia V3-S" at bounding box center [509, 207] width 118 height 20
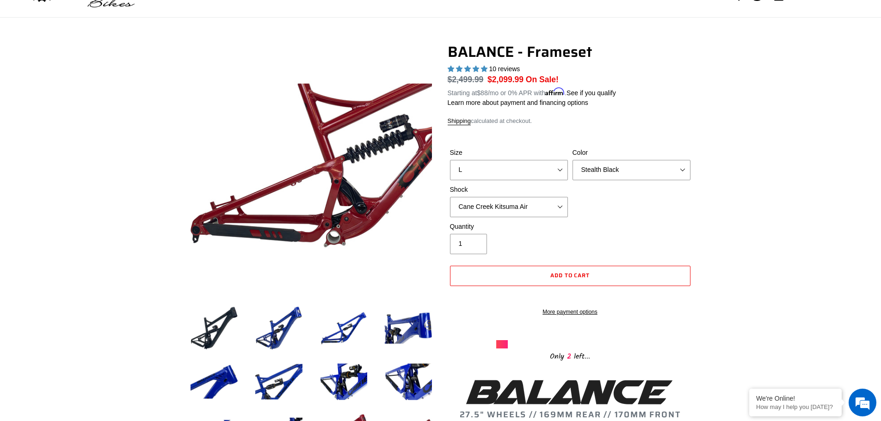
click at [636, 231] on div "Quantity 1" at bounding box center [570, 240] width 245 height 37
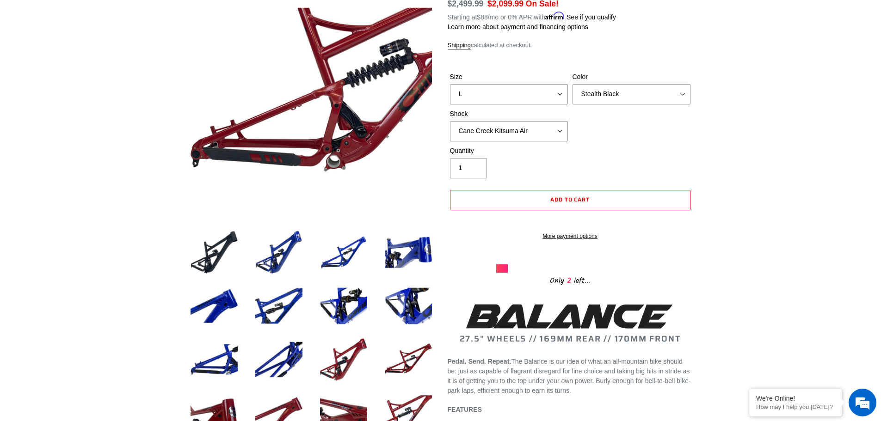
scroll to position [185, 0]
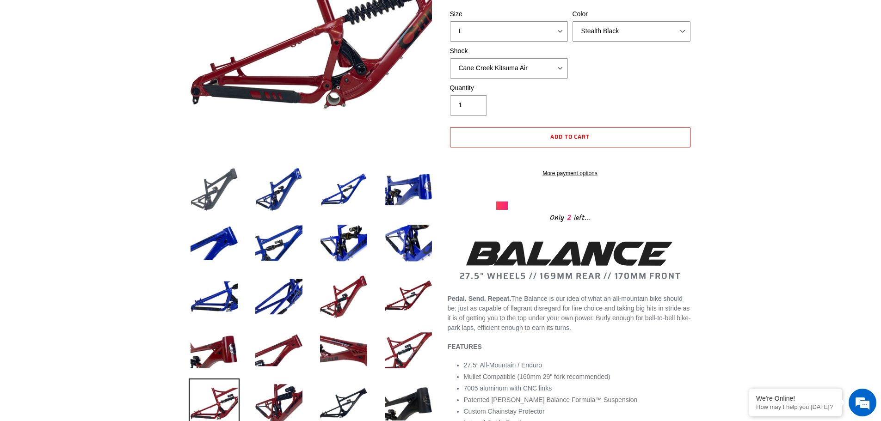
click at [205, 185] on img at bounding box center [214, 189] width 51 height 51
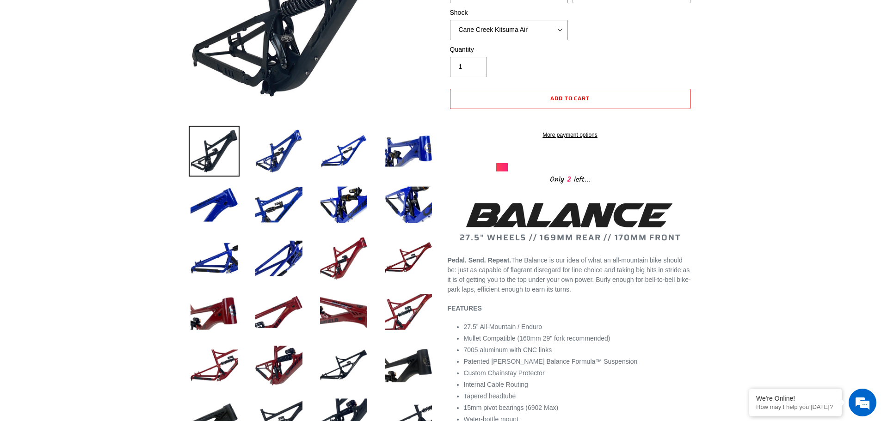
scroll to position [139, 0]
